Goal: Information Seeking & Learning: Understand process/instructions

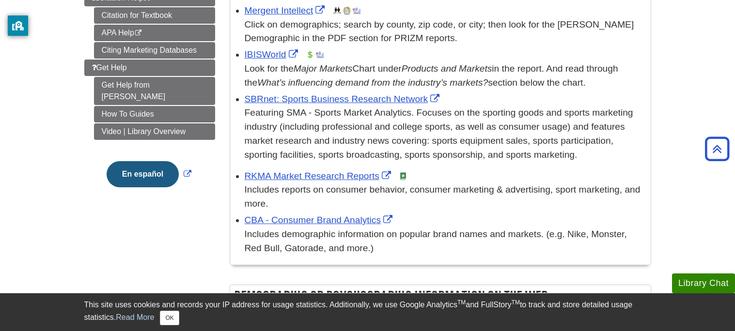
scroll to position [319, 0]
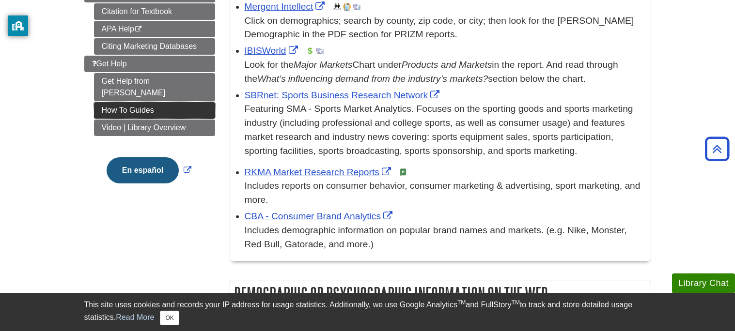
click at [185, 102] on link "How To Guides" at bounding box center [154, 110] width 121 height 16
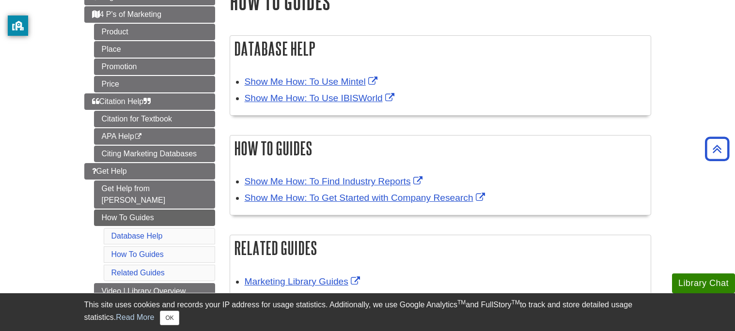
scroll to position [129, 0]
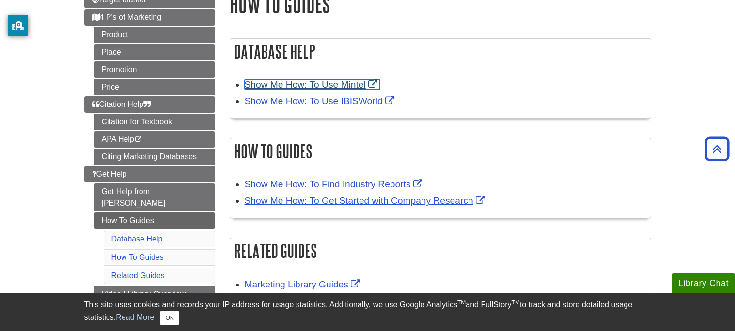
click at [350, 86] on link "Show Me How: To Use Mintel" at bounding box center [312, 84] width 135 height 10
click at [317, 86] on link "Show Me How: To Use Mintel" at bounding box center [312, 84] width 135 height 10
click at [332, 89] on link "Show Me How: To Use Mintel" at bounding box center [312, 84] width 135 height 10
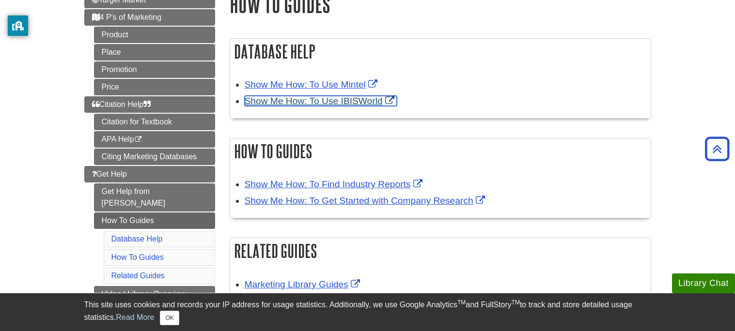
click at [303, 101] on link "Show Me How: To Use IBISWorld" at bounding box center [321, 101] width 152 height 10
click at [295, 100] on link "Show Me How: To Use IBISWorld" at bounding box center [321, 101] width 152 height 10
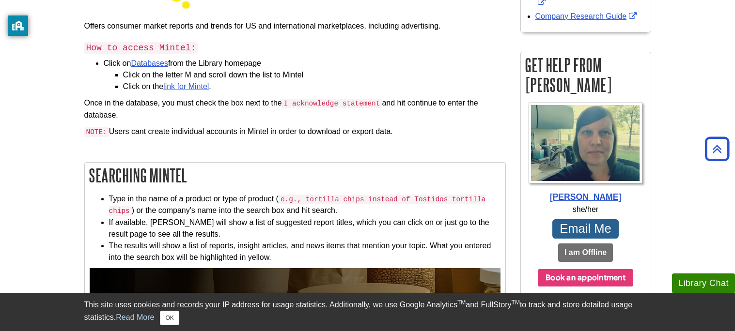
scroll to position [215, 0]
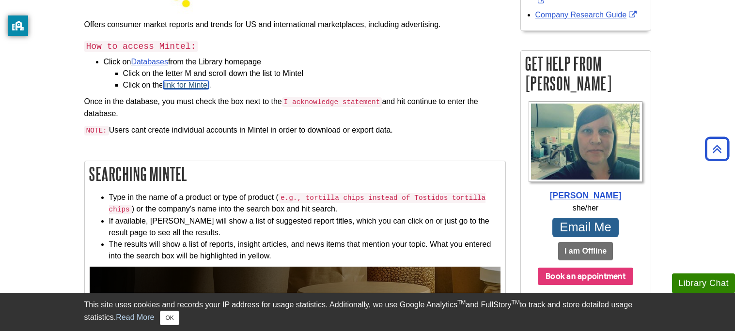
click at [191, 83] on link "link for Mintel" at bounding box center [186, 85] width 46 height 8
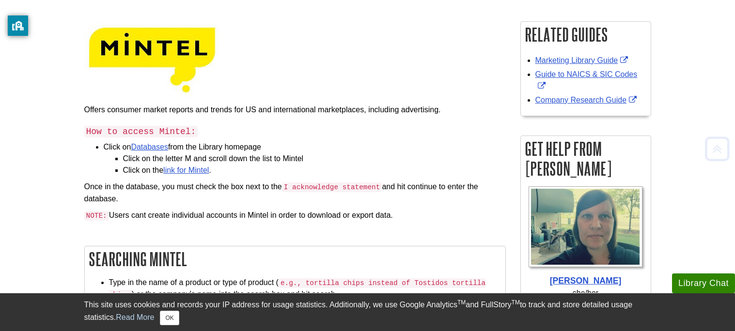
scroll to position [133, 0]
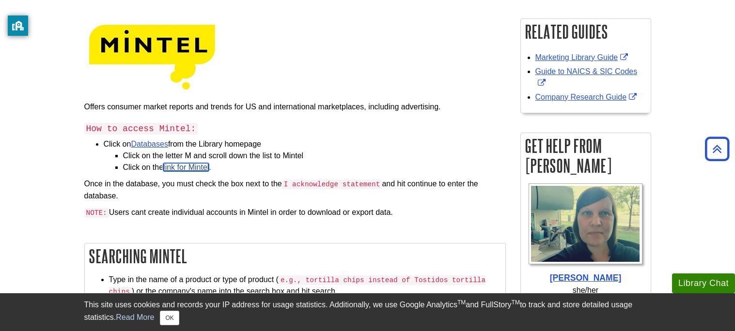
click at [197, 166] on link "link for Mintel" at bounding box center [186, 167] width 46 height 8
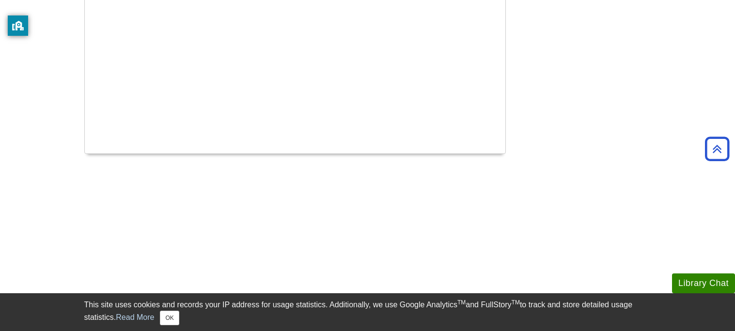
scroll to position [1096, 0]
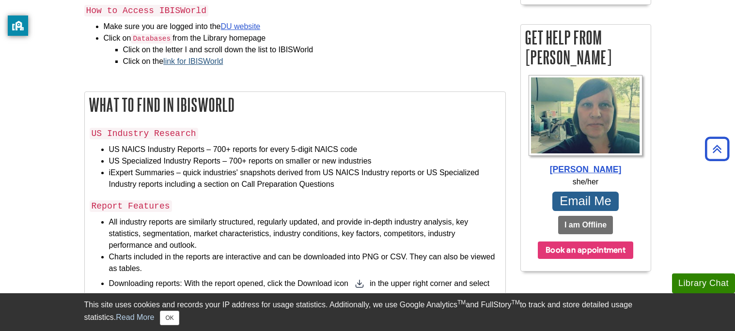
scroll to position [247, 0]
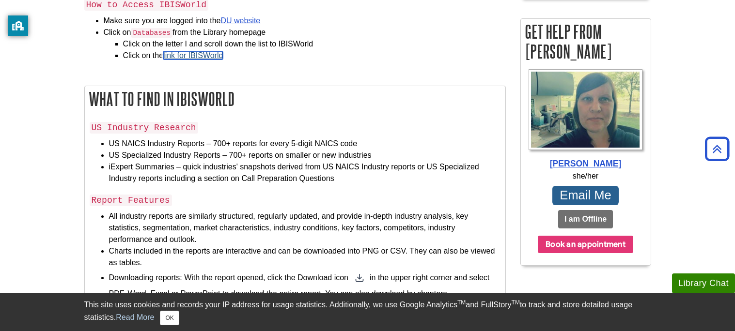
click at [209, 52] on link "link for IBISWorld" at bounding box center [193, 55] width 60 height 8
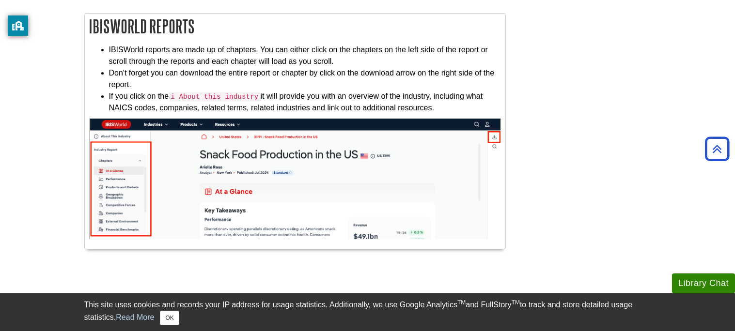
scroll to position [855, 0]
